Goal: Find specific page/section: Find specific page/section

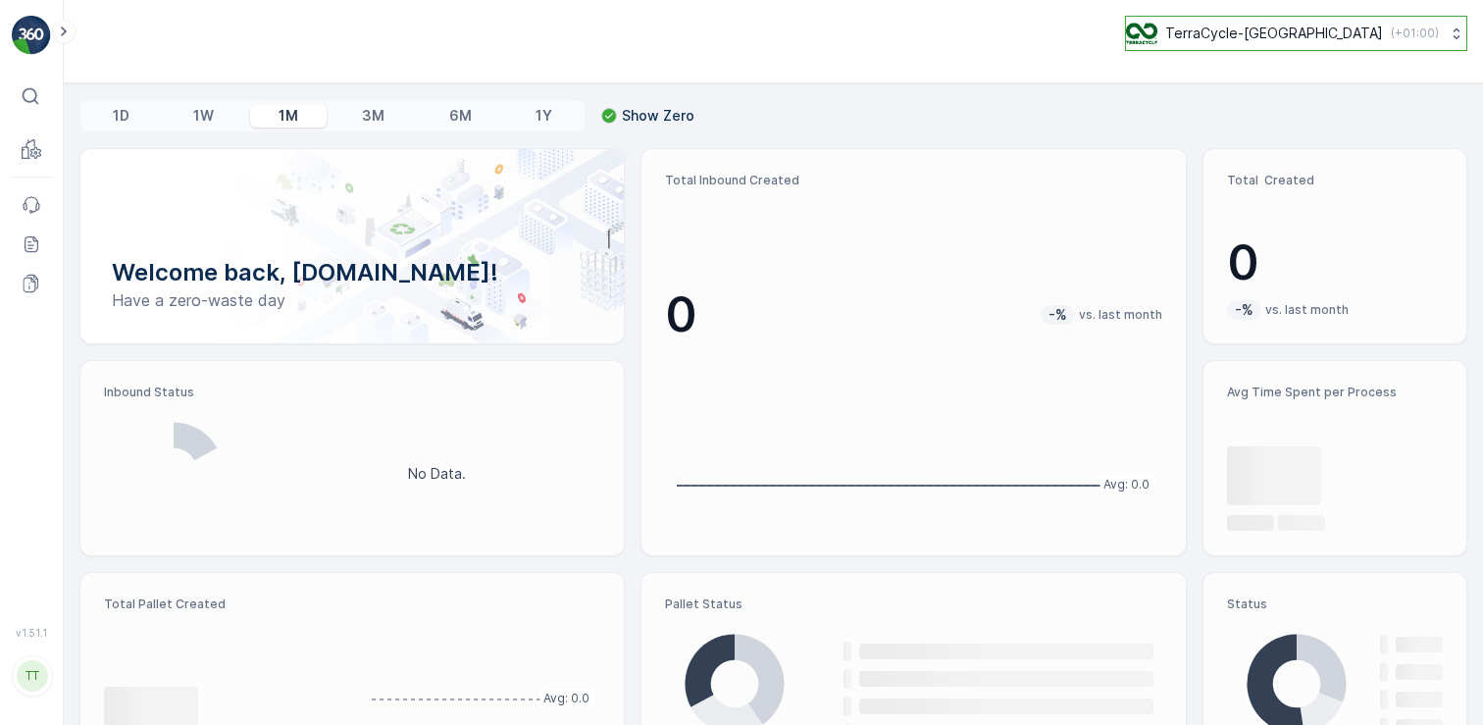
click at [1269, 44] on button "TerraCycle-UK ( +01:00 )" at bounding box center [1296, 33] width 342 height 35
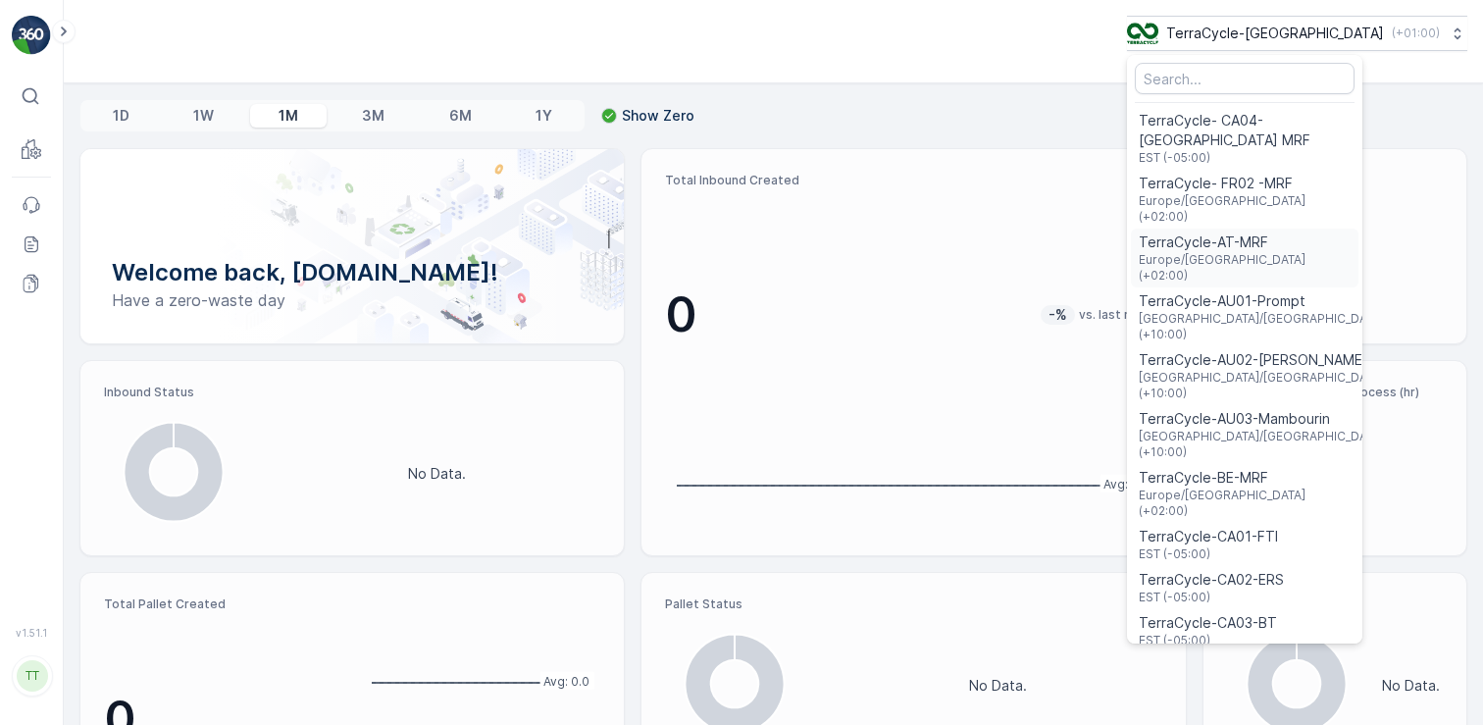
scroll to position [24, 0]
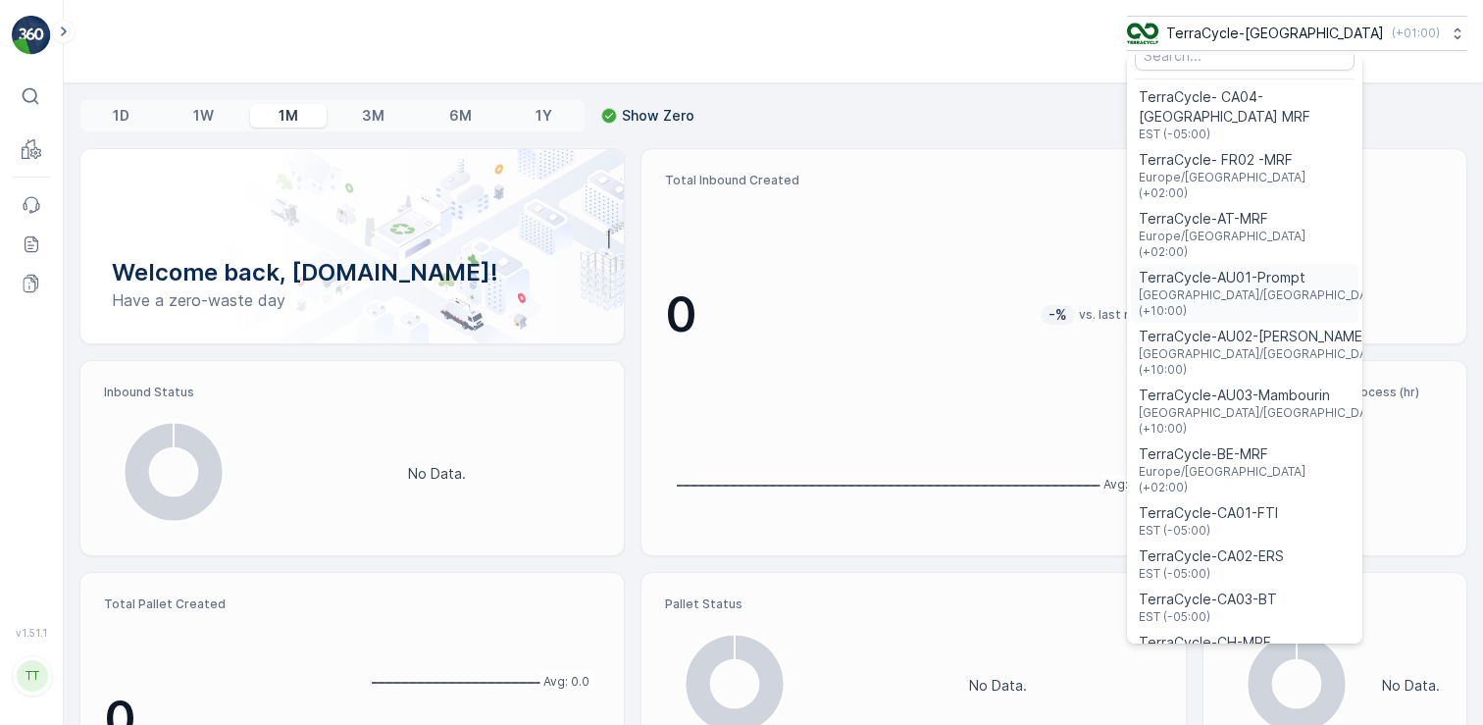
click at [1298, 268] on span "TerraCycle-AU01-Prompt" at bounding box center [1263, 278] width 248 height 20
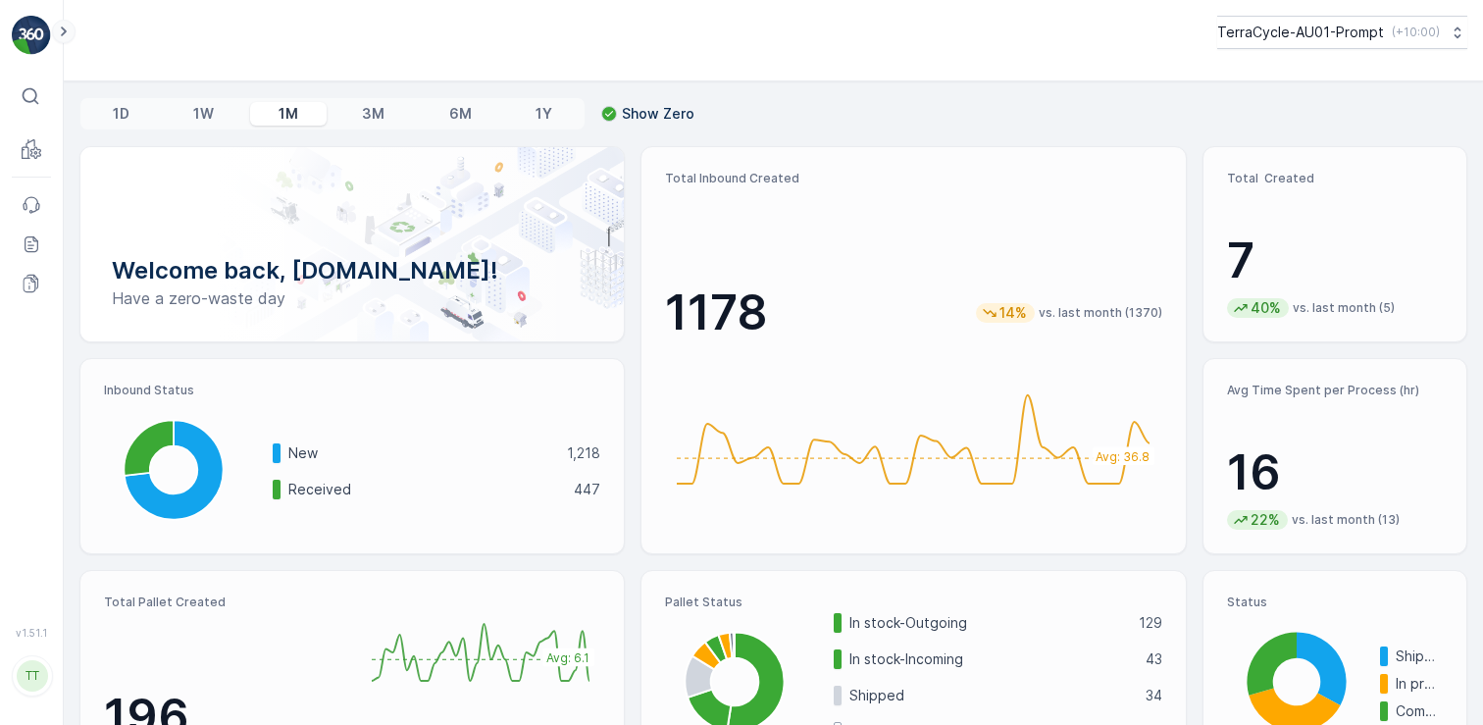
click at [60, 38] on icon at bounding box center [64, 32] width 22 height 24
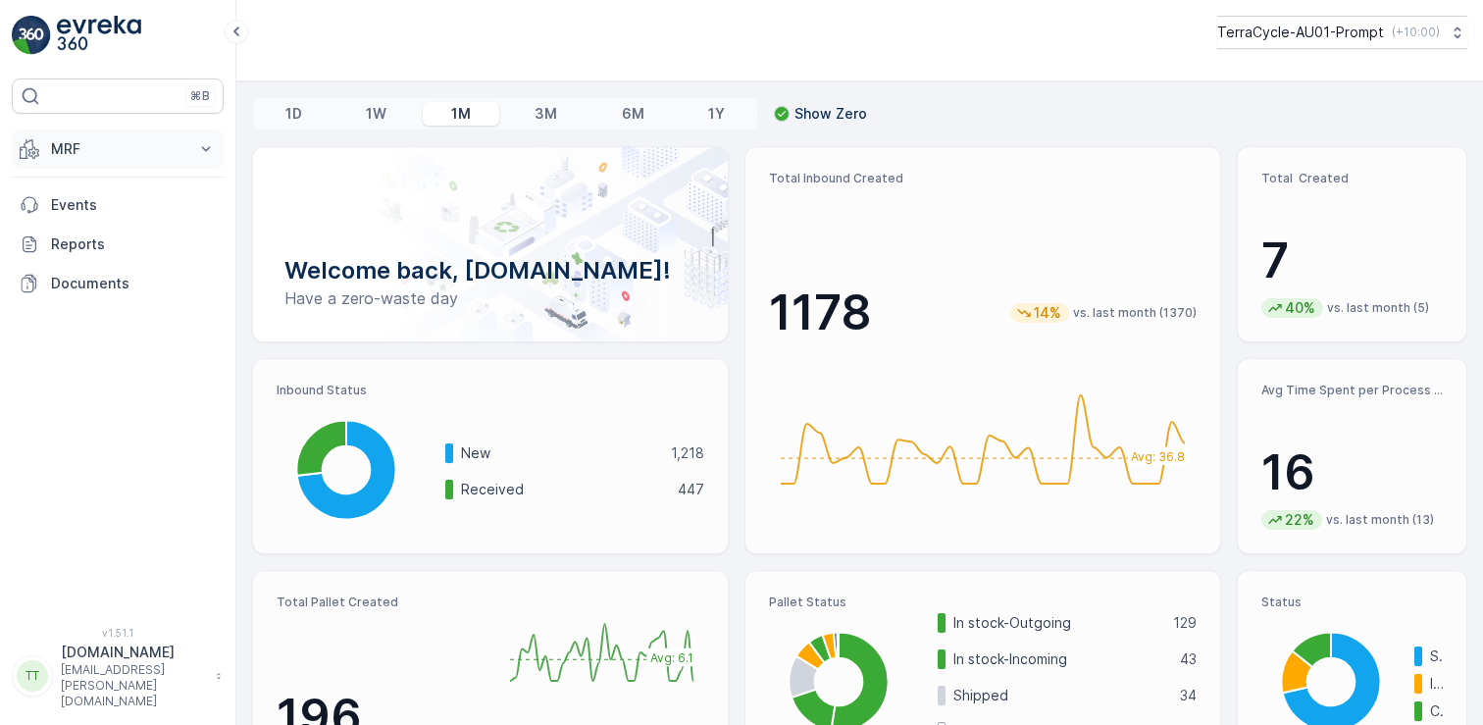
click at [121, 153] on p "MRF" at bounding box center [117, 149] width 133 height 20
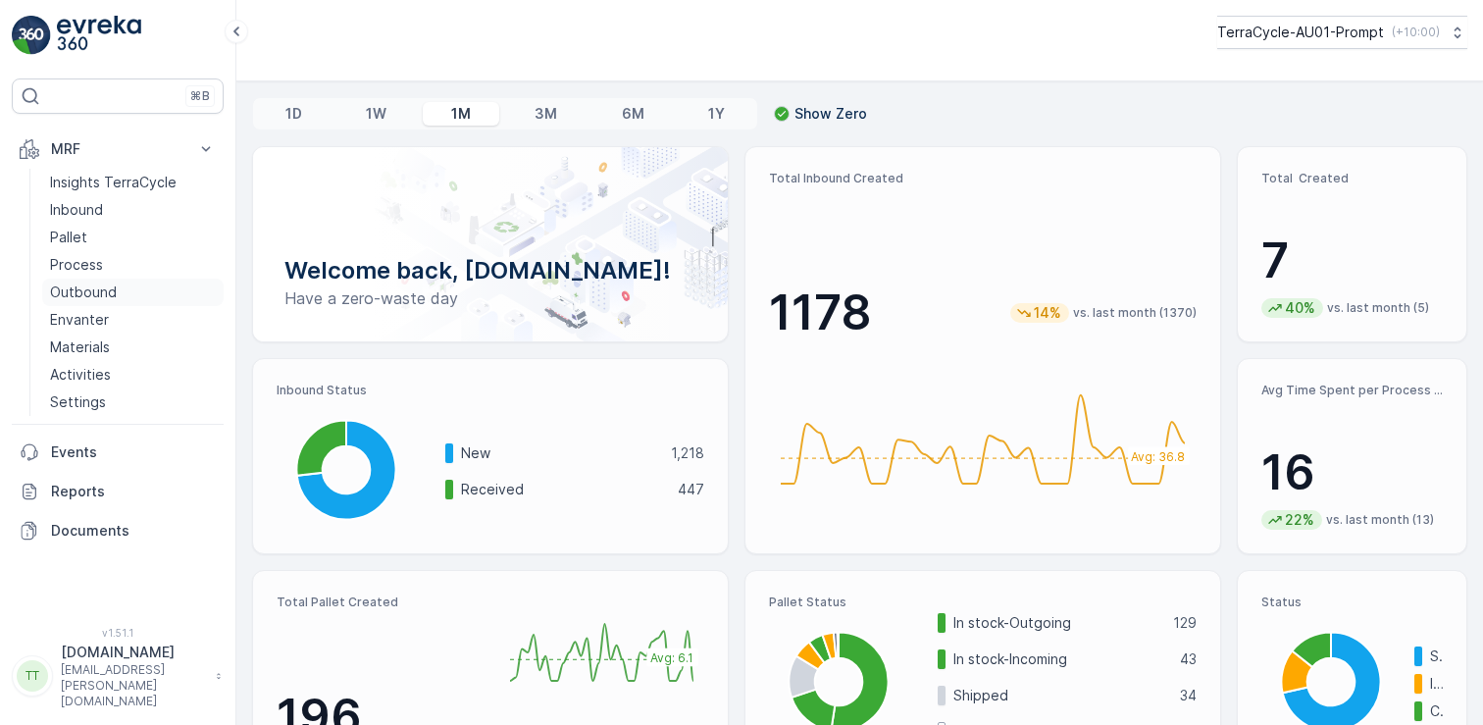
click at [89, 298] on p "Outbound" at bounding box center [83, 292] width 67 height 20
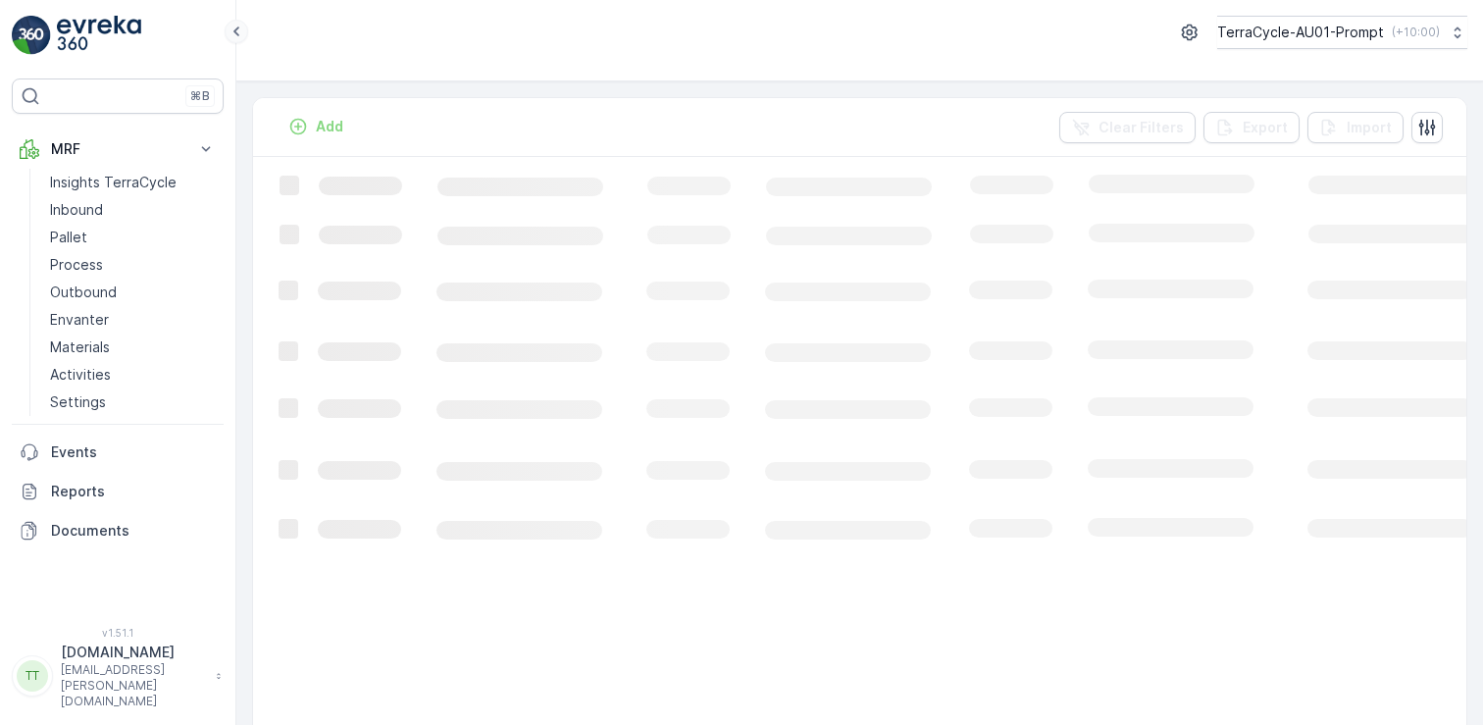
click at [236, 33] on icon at bounding box center [236, 31] width 6 height 10
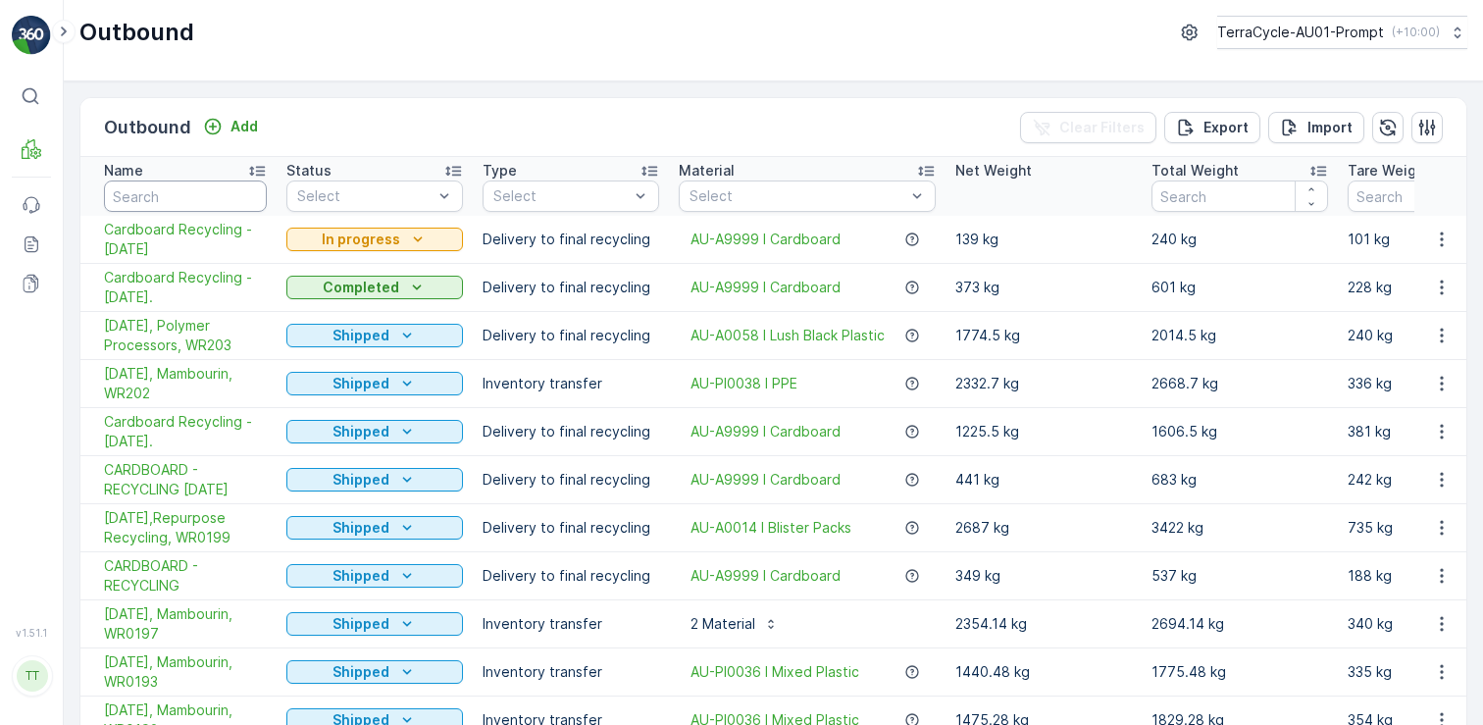
click at [165, 199] on input "text" at bounding box center [185, 195] width 163 height 31
type input "card"
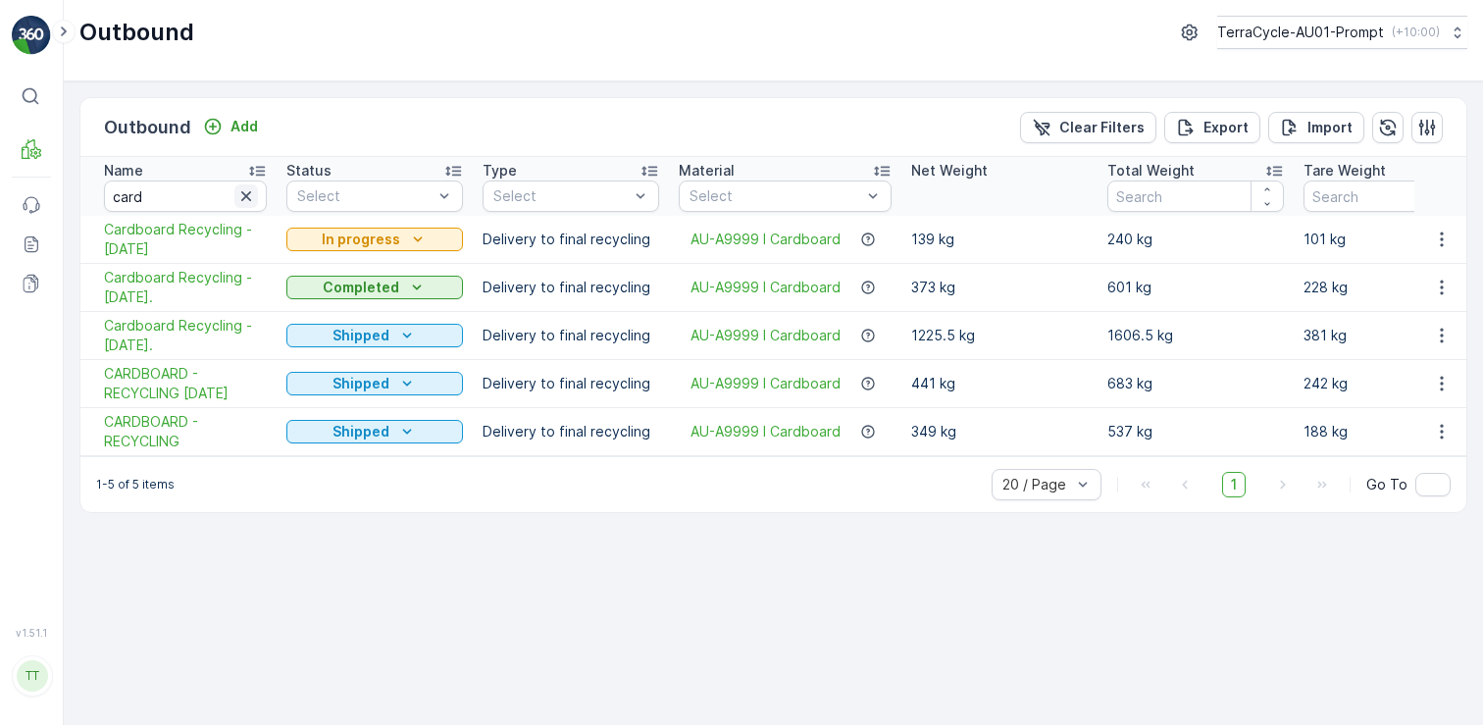
click at [247, 192] on icon "button" at bounding box center [246, 196] width 20 height 20
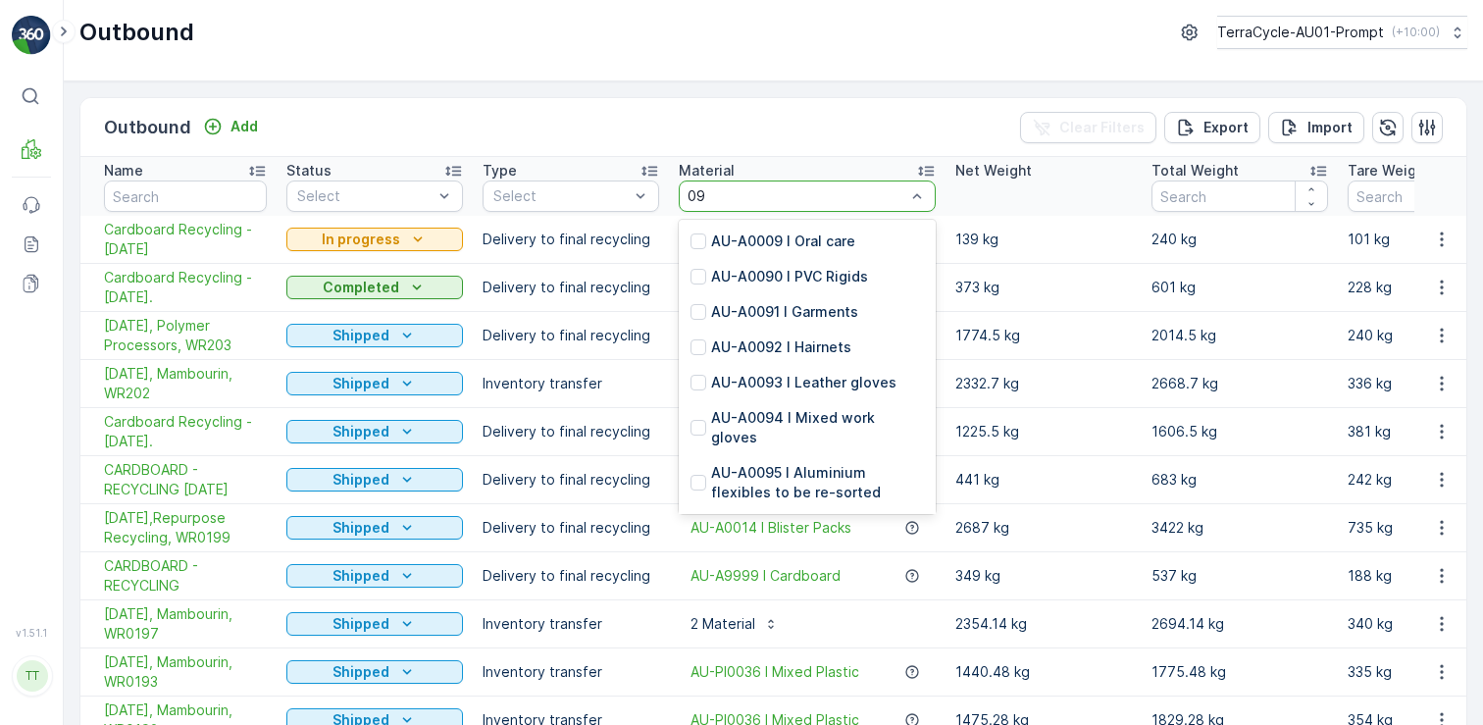
type input "0"
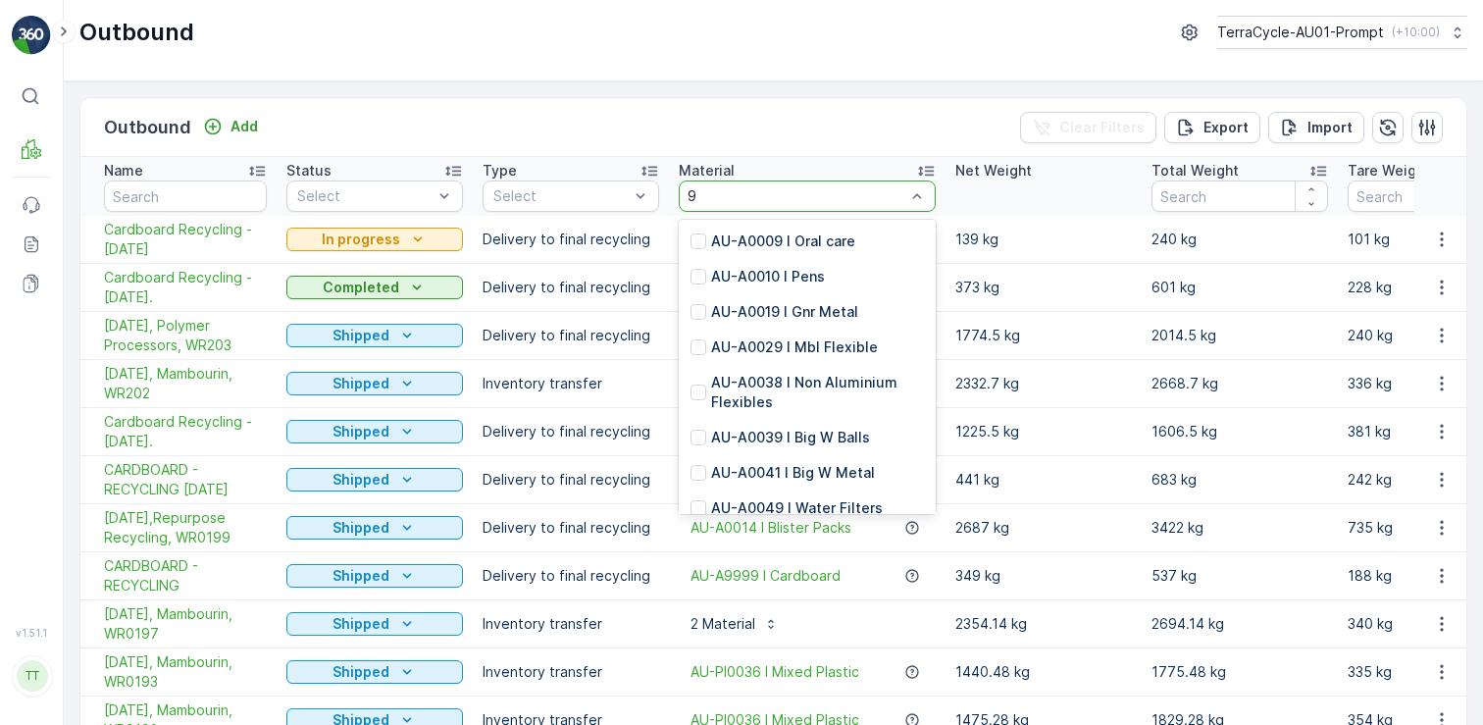
type input "99"
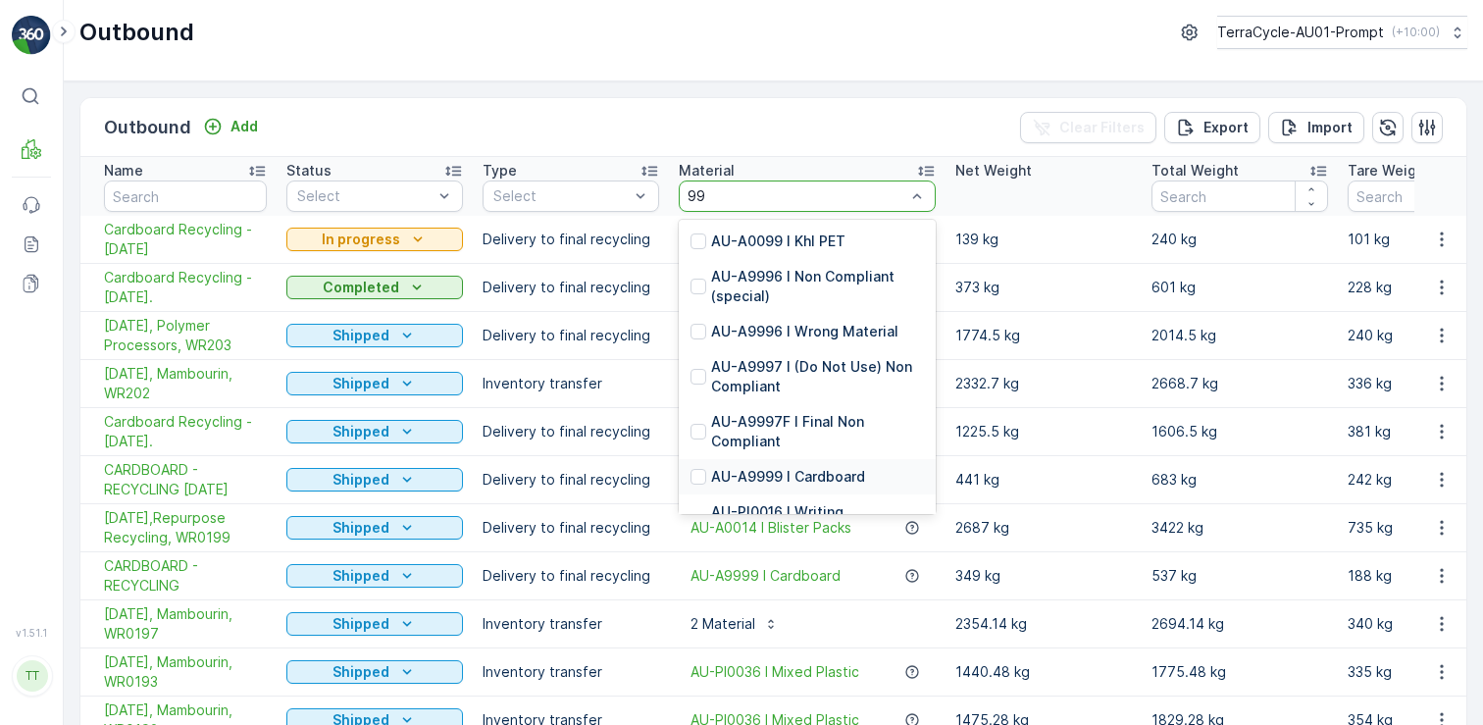
click at [689, 476] on div "AU-A9999 I Cardboard" at bounding box center [807, 476] width 257 height 35
